Goal: Information Seeking & Learning: Learn about a topic

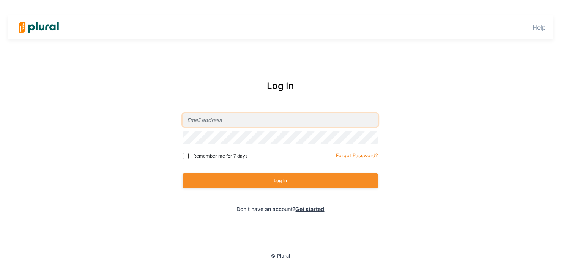
click at [288, 124] on input "email" at bounding box center [279, 119] width 195 height 13
type input "elizabeth.hunter@affirm.com"
click at [236, 159] on span "Remember me for 7 days" at bounding box center [220, 156] width 54 height 7
click at [189, 159] on input "Remember me for 7 days" at bounding box center [185, 156] width 6 height 6
checkbox input "true"
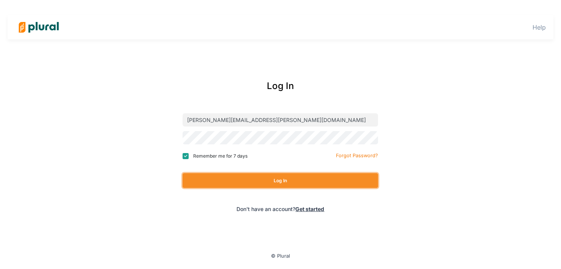
click at [245, 178] on button "Log In" at bounding box center [279, 180] width 195 height 15
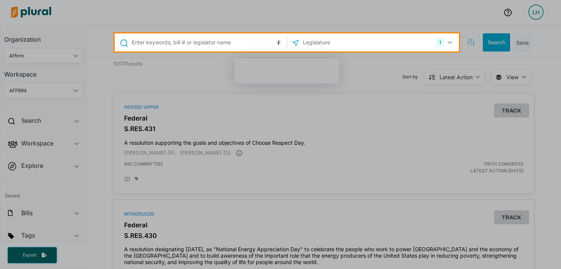
click at [117, 177] on div at bounding box center [280, 161] width 561 height 218
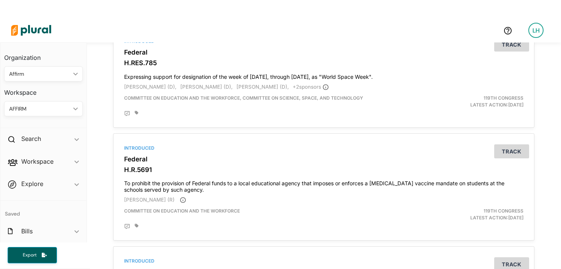
scroll to position [1512, 0]
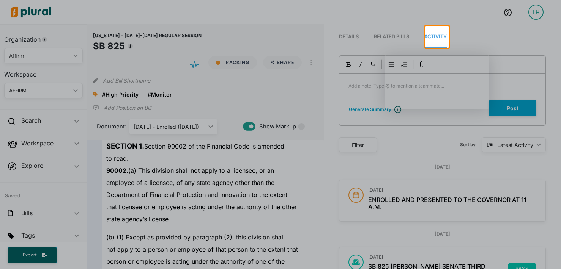
click at [441, 36] on span "Activity" at bounding box center [435, 37] width 22 height 6
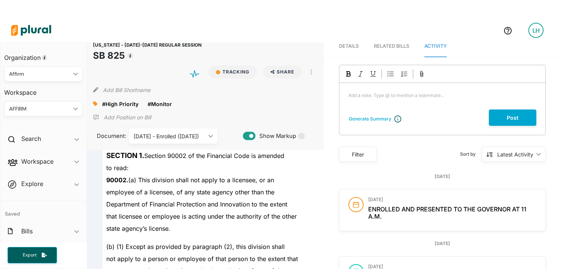
scroll to position [2, 0]
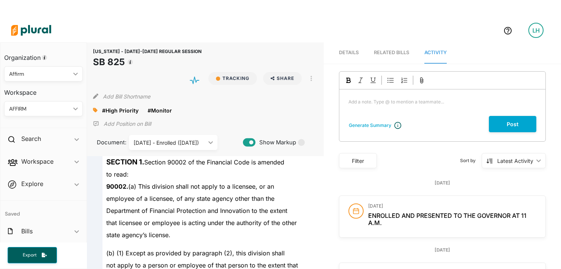
click at [438, 51] on span "Activity" at bounding box center [435, 53] width 22 height 6
click at [401, 49] on link "RELATED BILLS" at bounding box center [391, 53] width 35 height 22
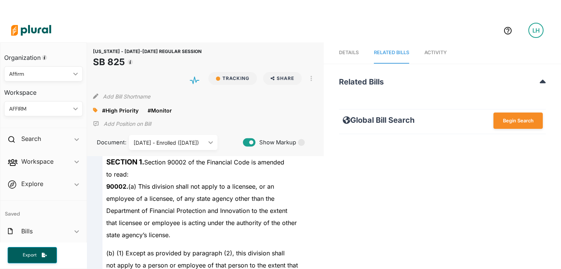
click at [437, 52] on span "Activity" at bounding box center [435, 53] width 22 height 6
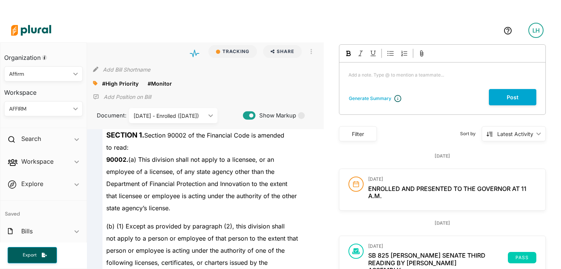
scroll to position [0, 0]
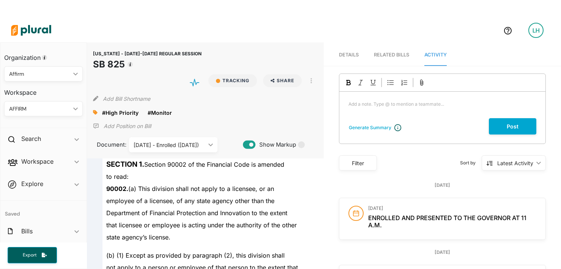
click at [352, 53] on span "Details" at bounding box center [349, 55] width 20 height 6
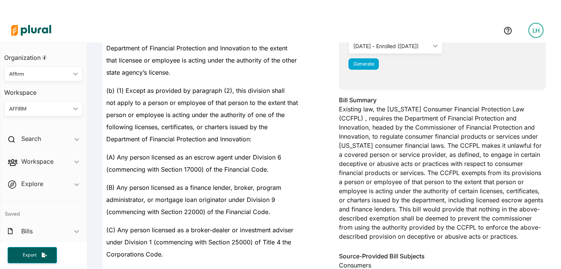
scroll to position [166, 0]
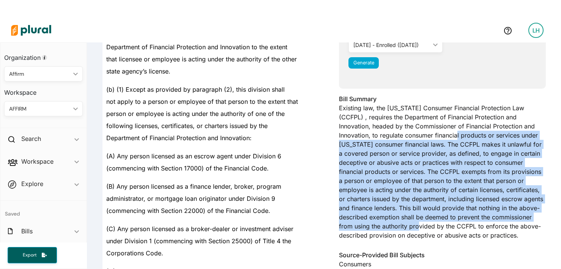
drag, startPoint x: 416, startPoint y: 135, endPoint x: 417, endPoint y: 225, distance: 90.3
click at [417, 225] on div "Bill Summary Existing law, the [US_STATE] Consumer Financial Protection Law (CC…" at bounding box center [442, 169] width 207 height 150
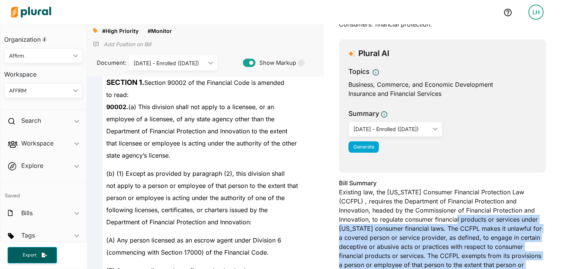
scroll to position [0, 0]
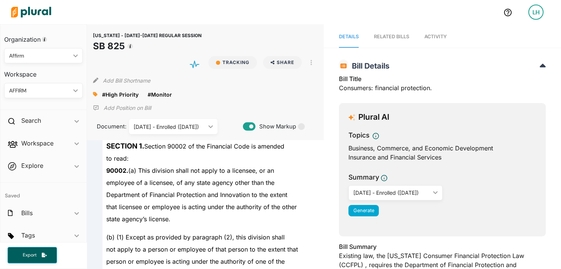
click at [249, 126] on icon at bounding box center [249, 126] width 13 height 11
click at [249, 126] on icon at bounding box center [249, 127] width 13 height 8
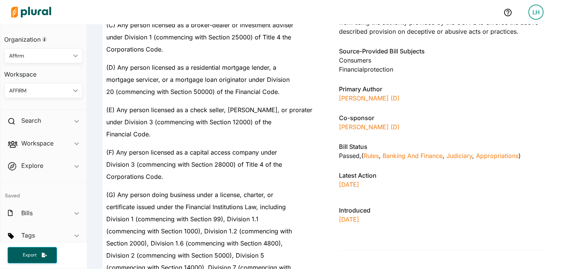
scroll to position [203, 0]
